Goal: Information Seeking & Learning: Check status

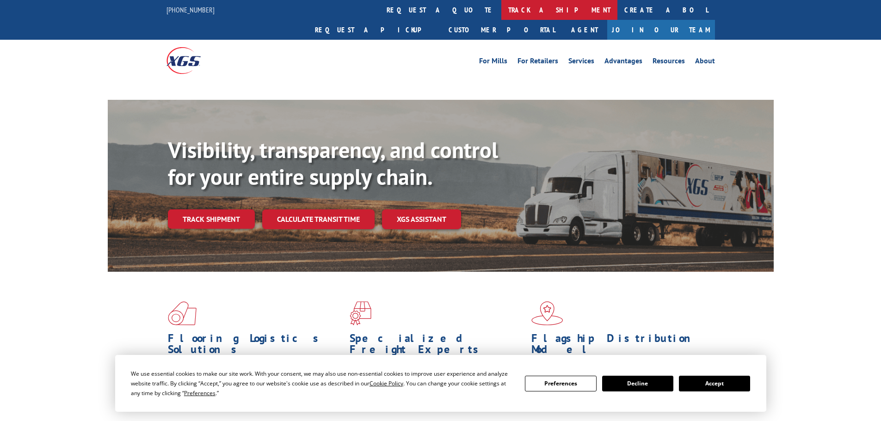
click at [501, 10] on link "track a shipment" at bounding box center [559, 10] width 116 height 20
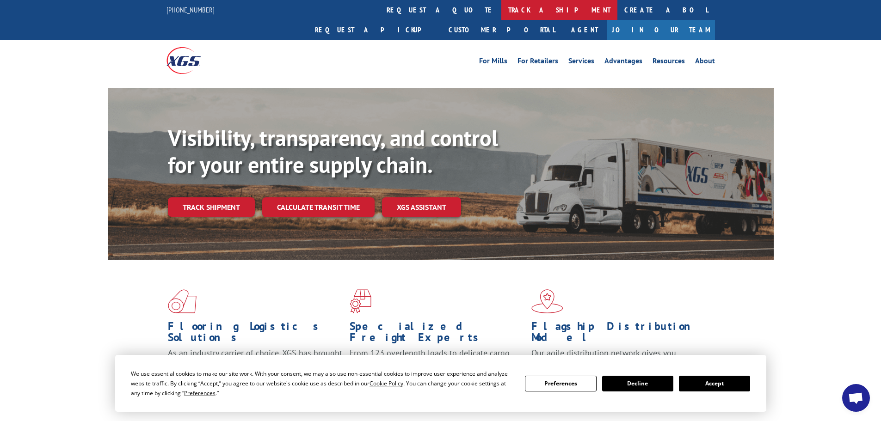
click at [501, 15] on link "track a shipment" at bounding box center [559, 10] width 116 height 20
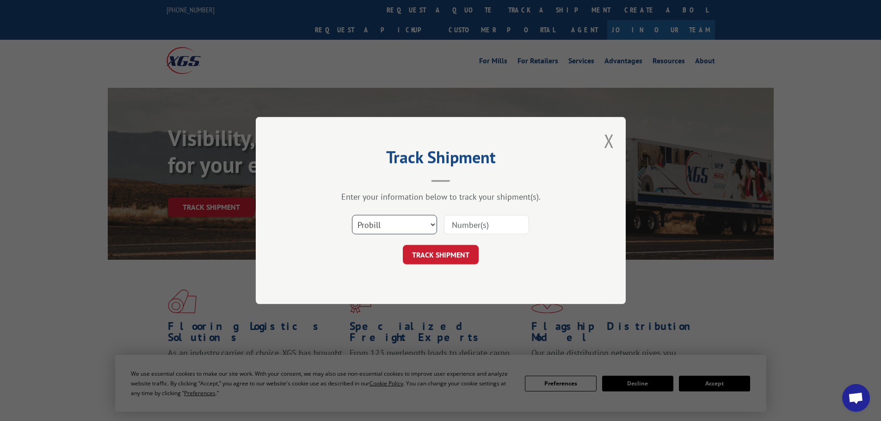
click at [391, 227] on select "Select category... Probill BOL PO" at bounding box center [394, 224] width 85 height 19
select select "bol"
click at [352, 215] on select "Select category... Probill BOL PO" at bounding box center [394, 224] width 85 height 19
click at [464, 224] on input at bounding box center [486, 224] width 85 height 19
paste input "453819"
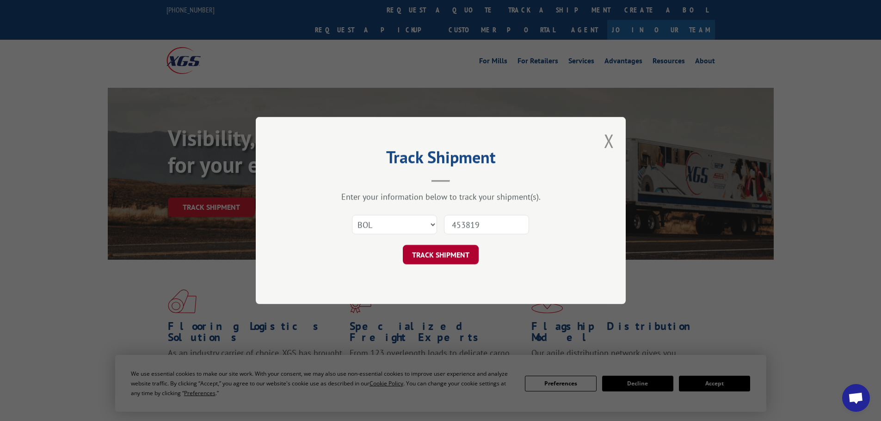
type input "453819"
click at [436, 251] on button "TRACK SHIPMENT" at bounding box center [441, 254] width 76 height 19
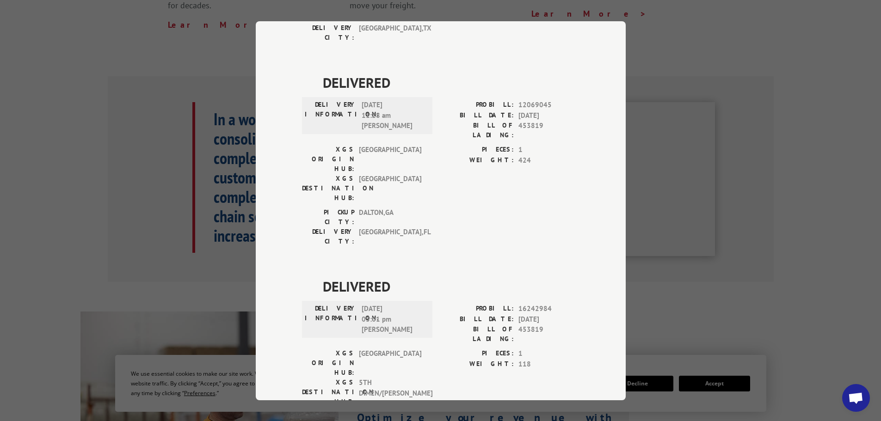
scroll to position [404, 0]
